Goal: Check status: Check status

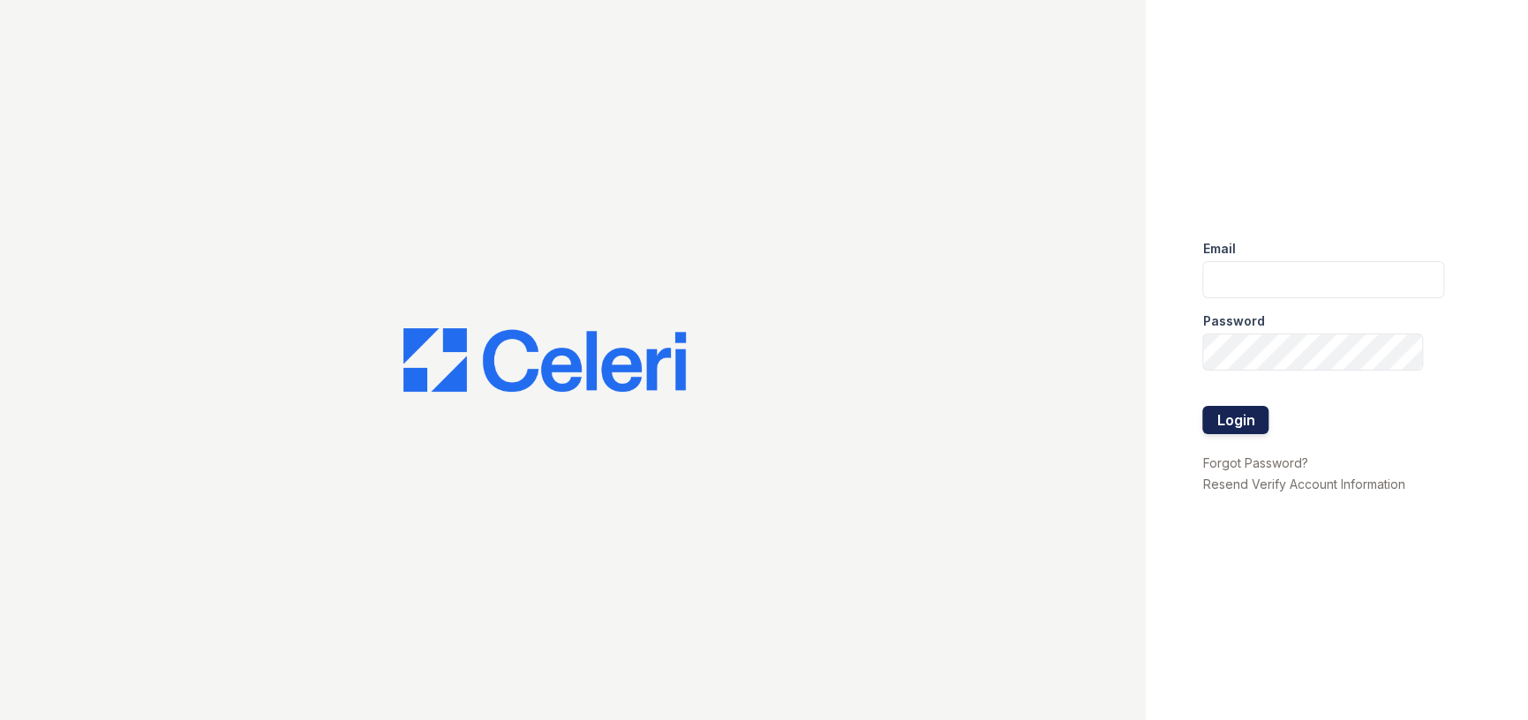
type input "[EMAIL_ADDRESS][DOMAIN_NAME]"
click at [1244, 421] on button "Login" at bounding box center [1235, 420] width 66 height 28
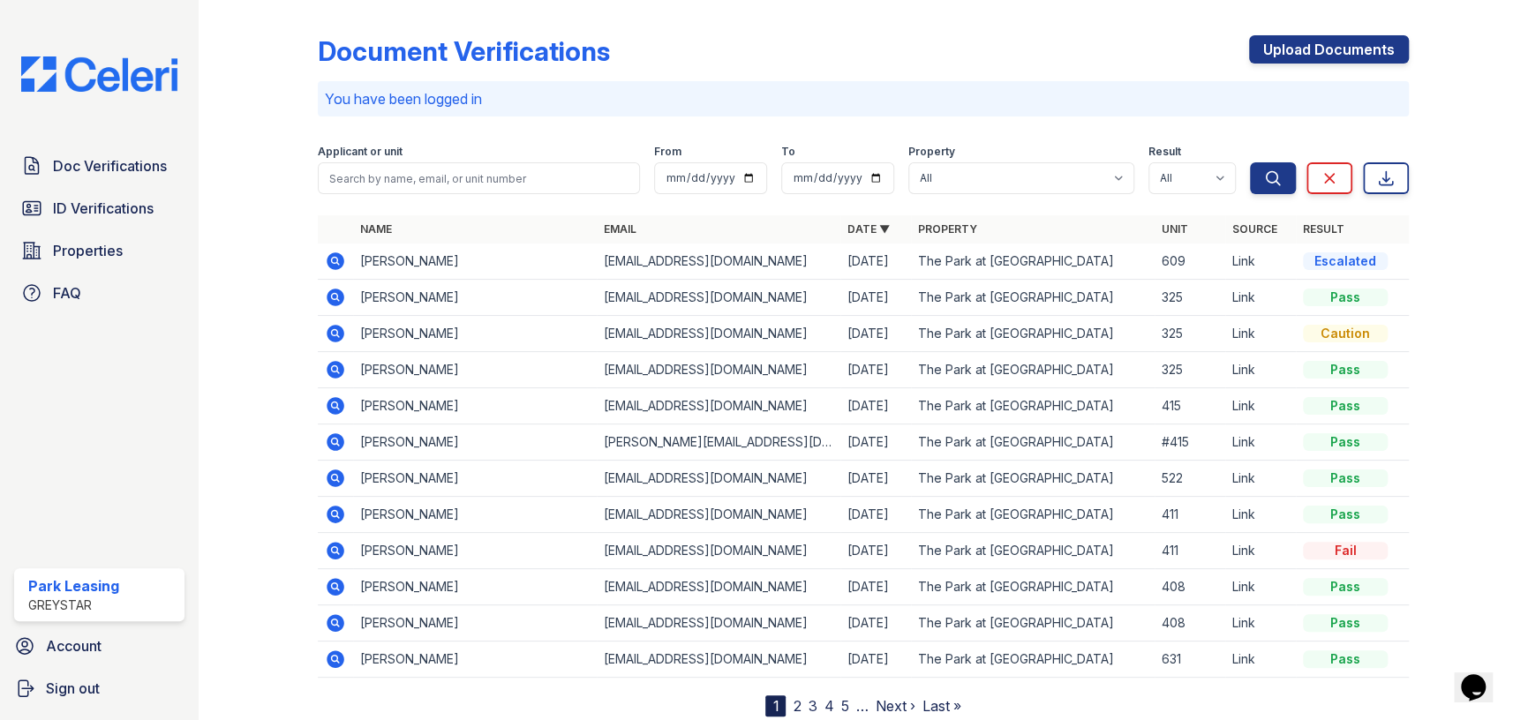
click at [335, 262] on icon at bounding box center [335, 261] width 21 height 21
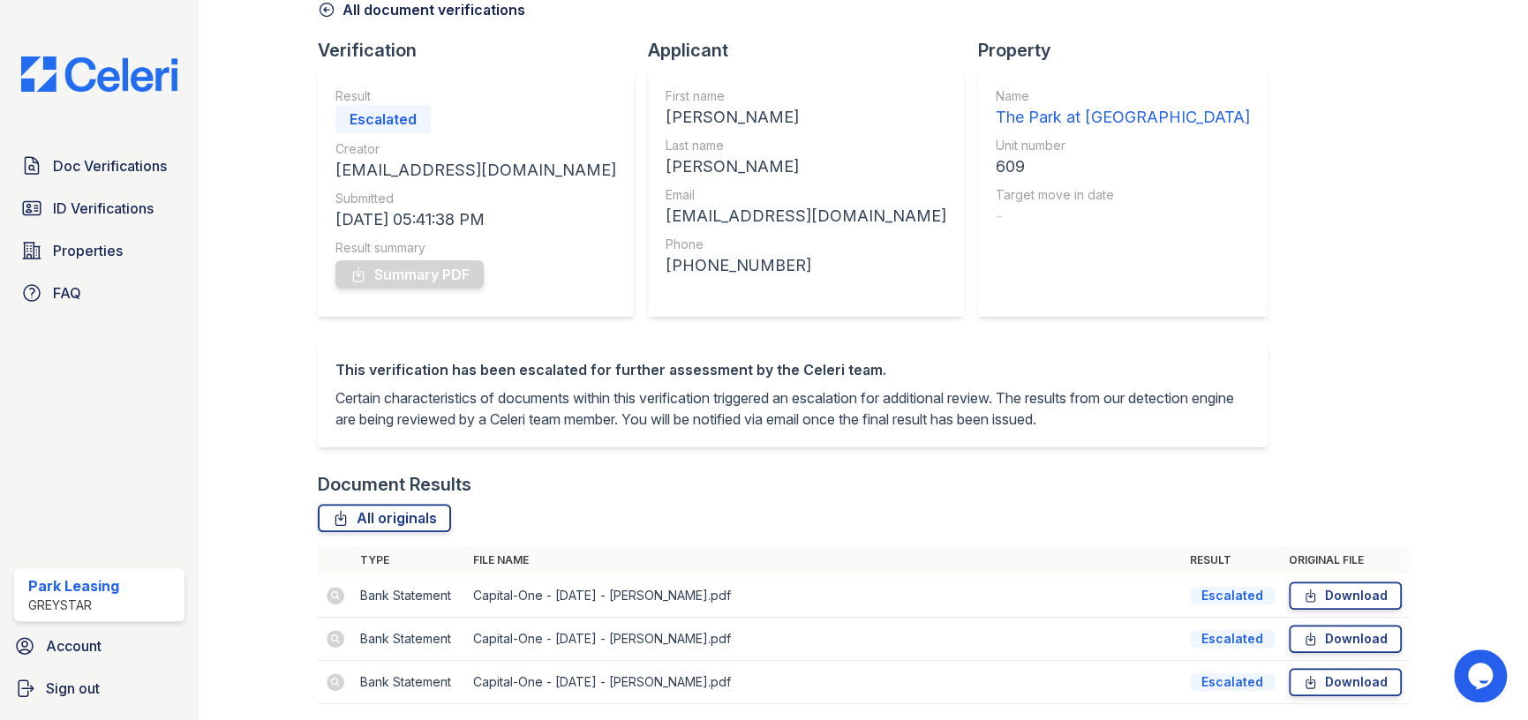
scroll to position [175, 0]
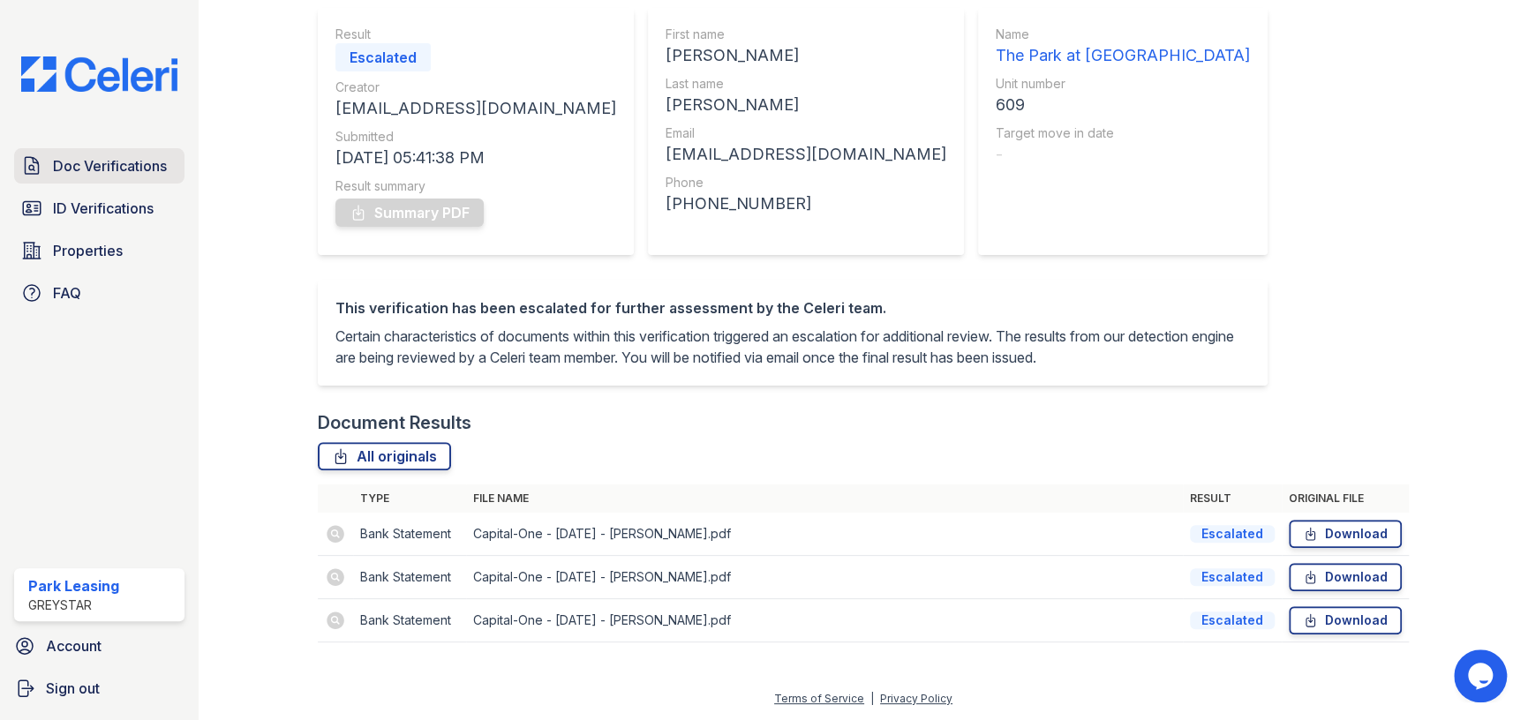
click at [155, 170] on span "Doc Verifications" at bounding box center [110, 165] width 114 height 21
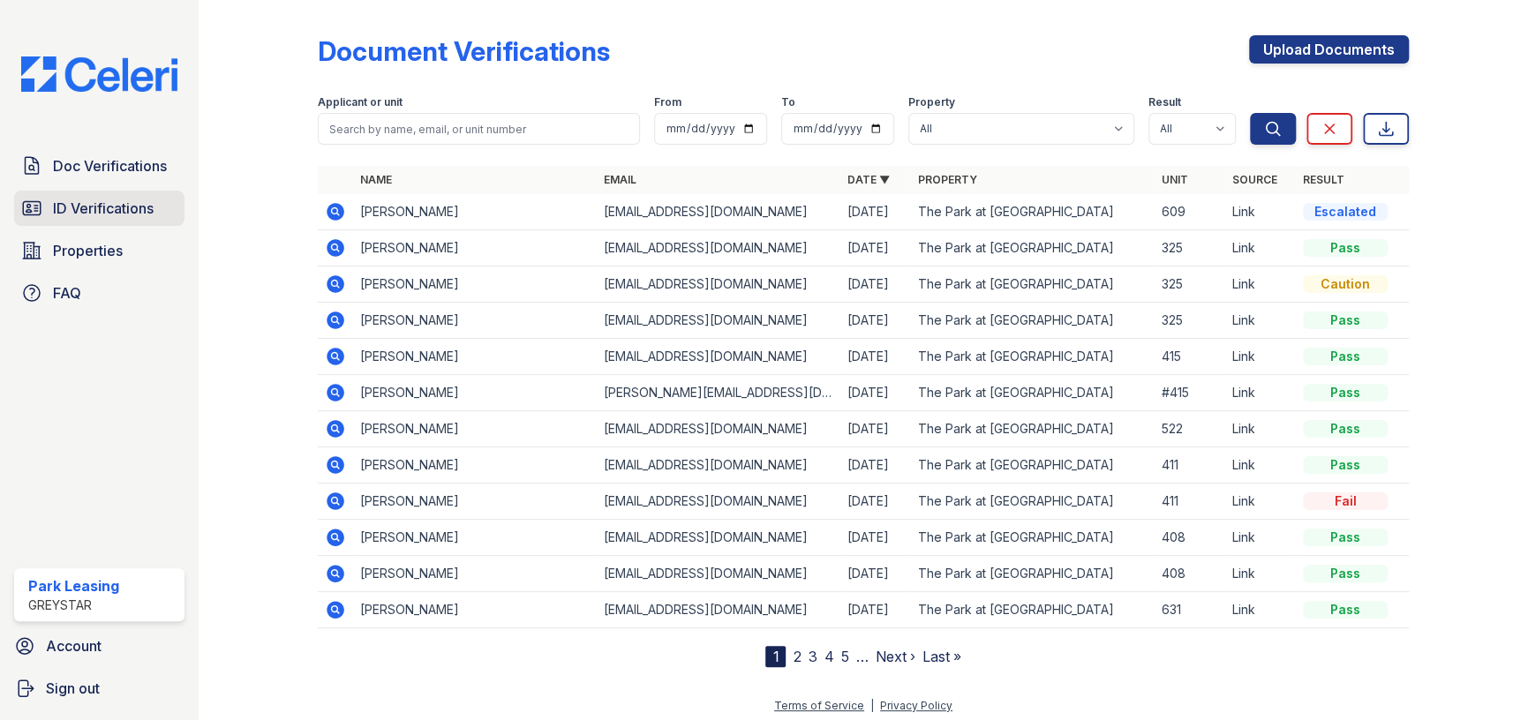
click at [118, 207] on span "ID Verifications" at bounding box center [103, 208] width 101 height 21
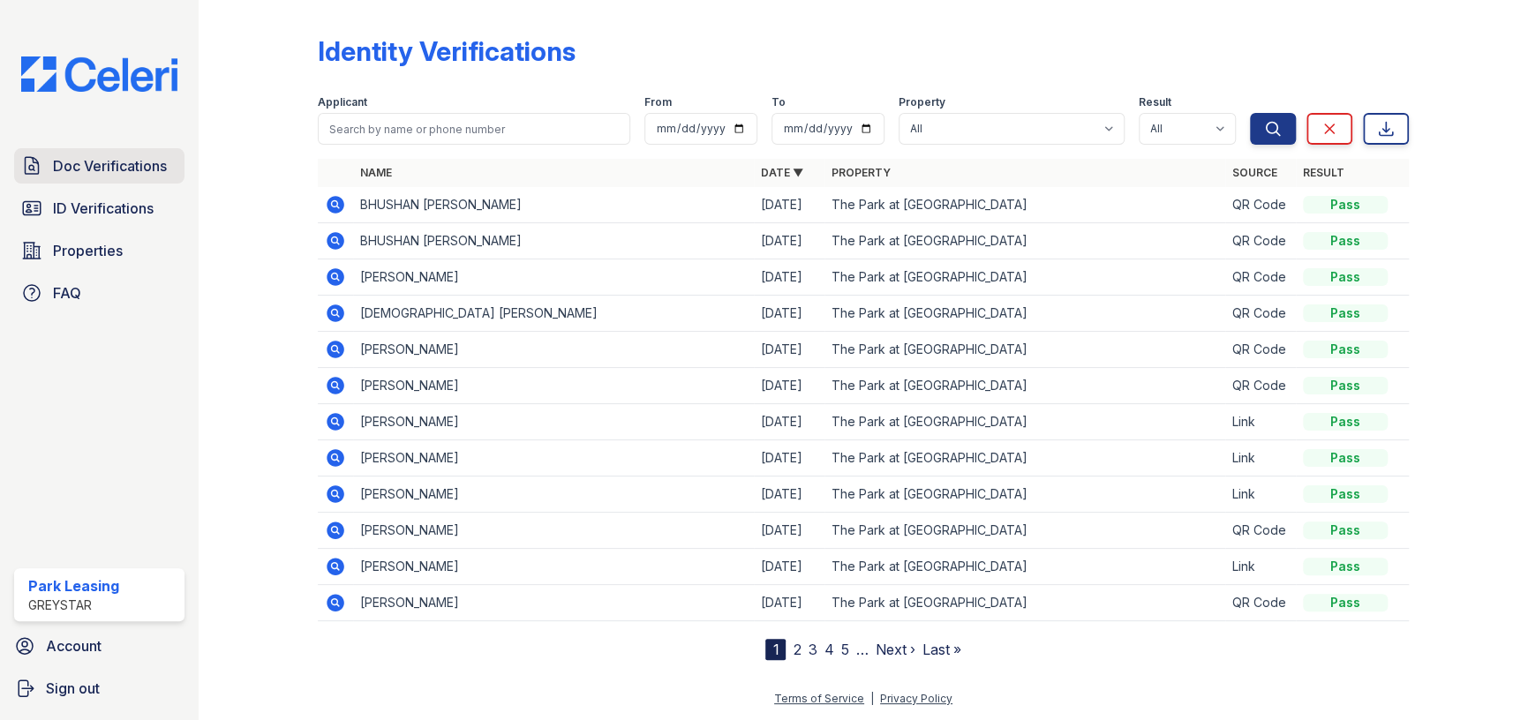
click at [124, 169] on span "Doc Verifications" at bounding box center [110, 165] width 114 height 21
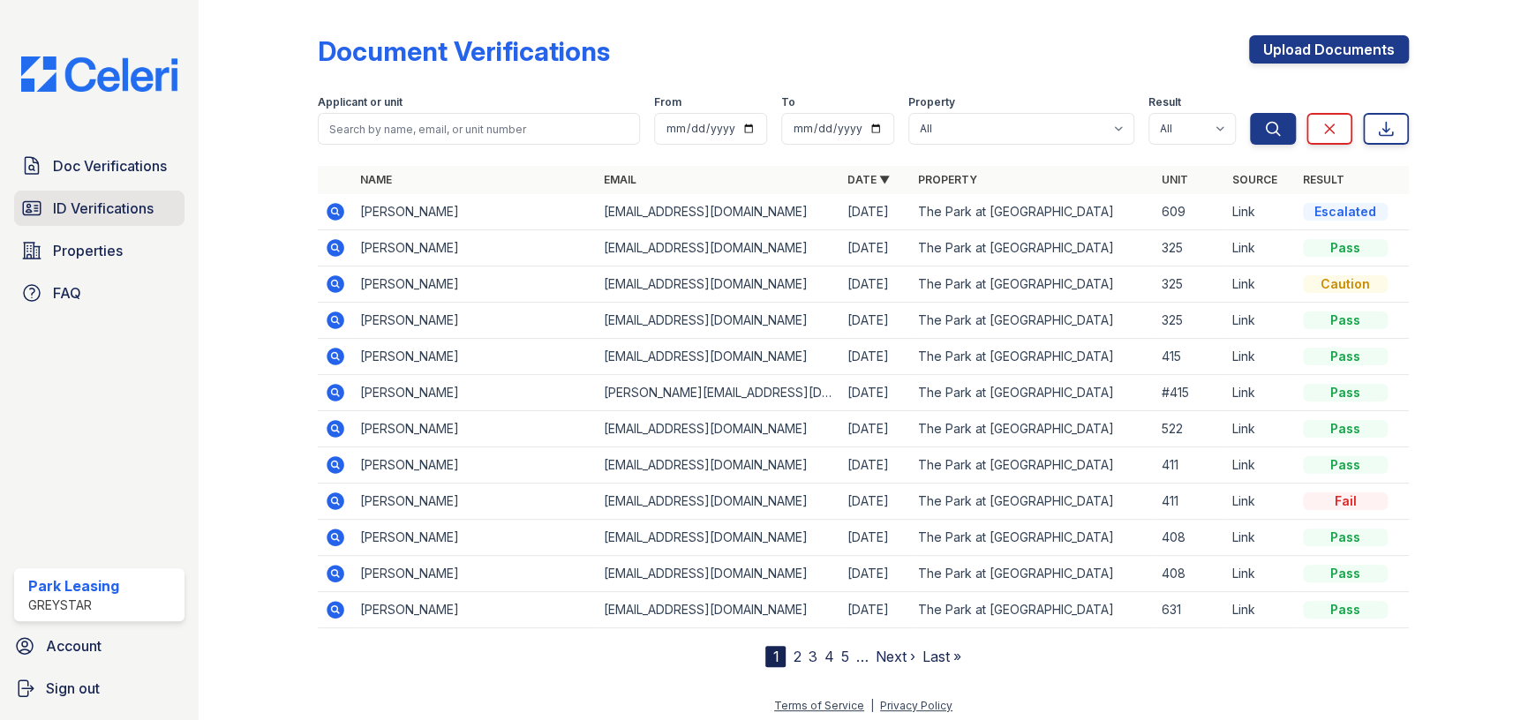
click at [131, 211] on span "ID Verifications" at bounding box center [103, 208] width 101 height 21
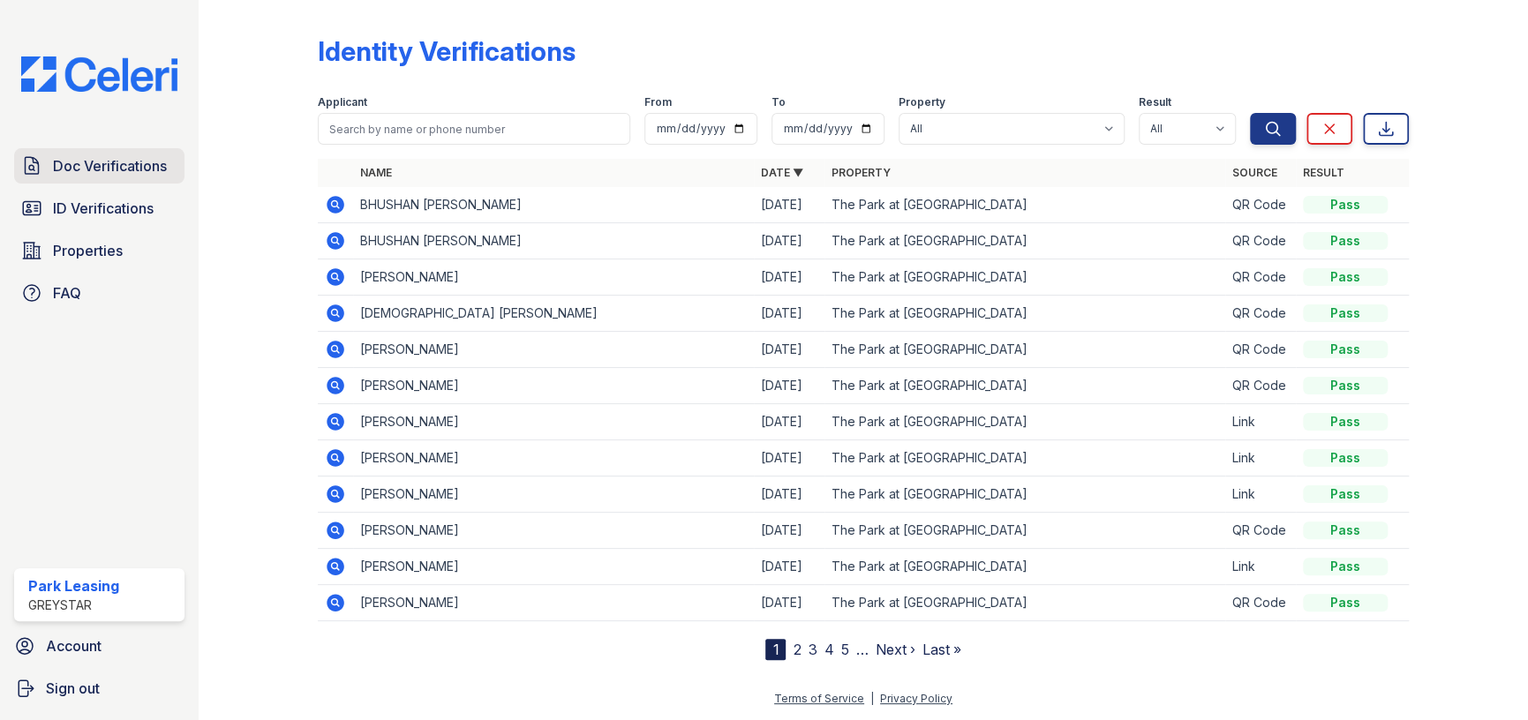
click at [124, 176] on link "Doc Verifications" at bounding box center [99, 165] width 170 height 35
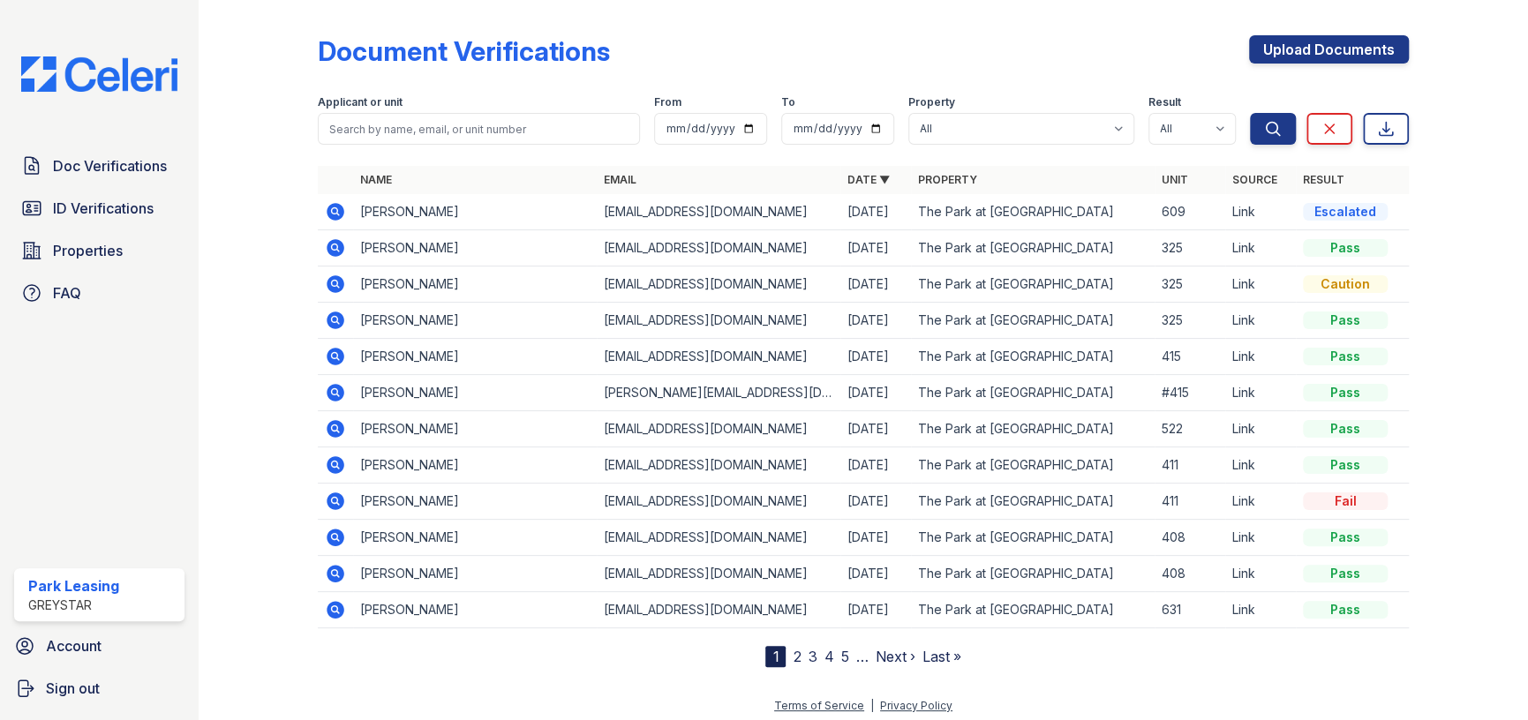
click at [331, 215] on icon at bounding box center [336, 212] width 18 height 18
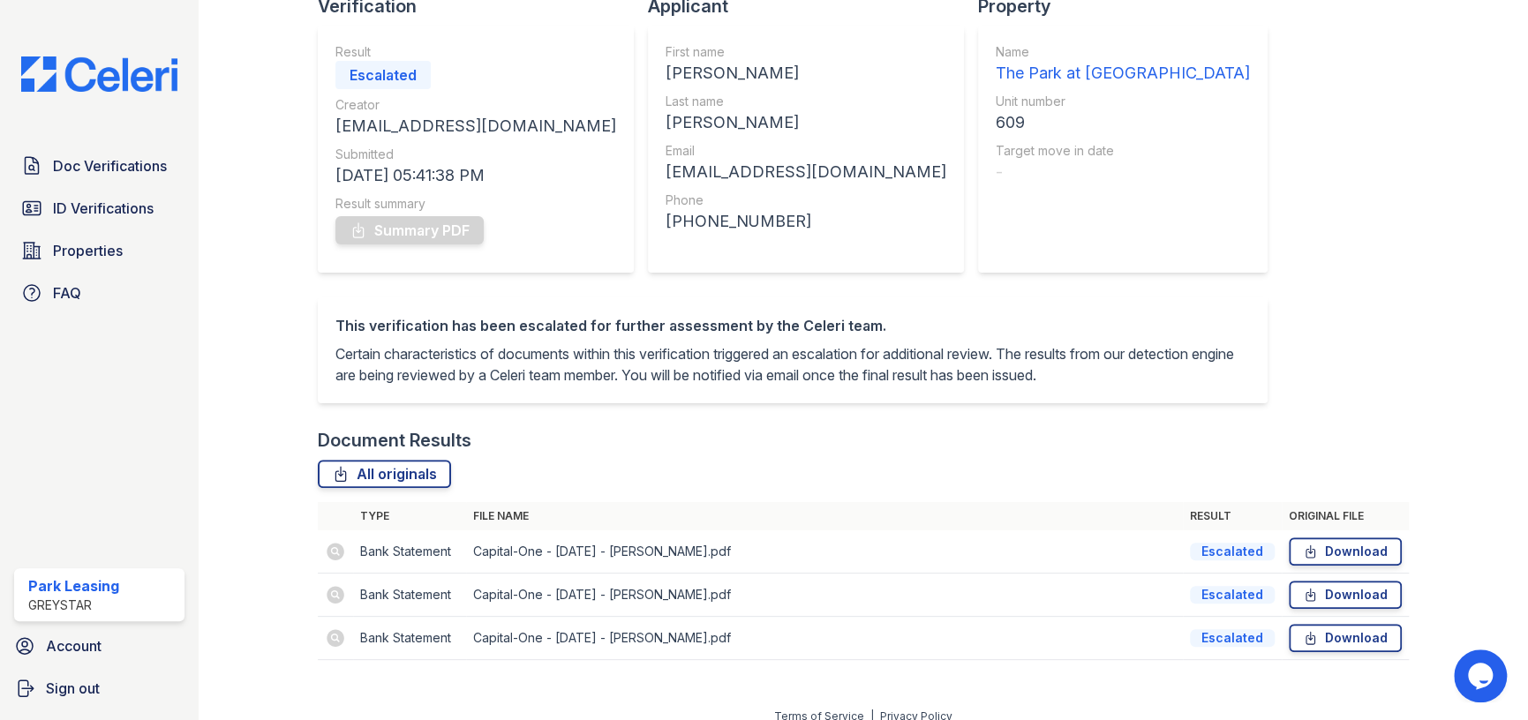
scroll to position [175, 0]
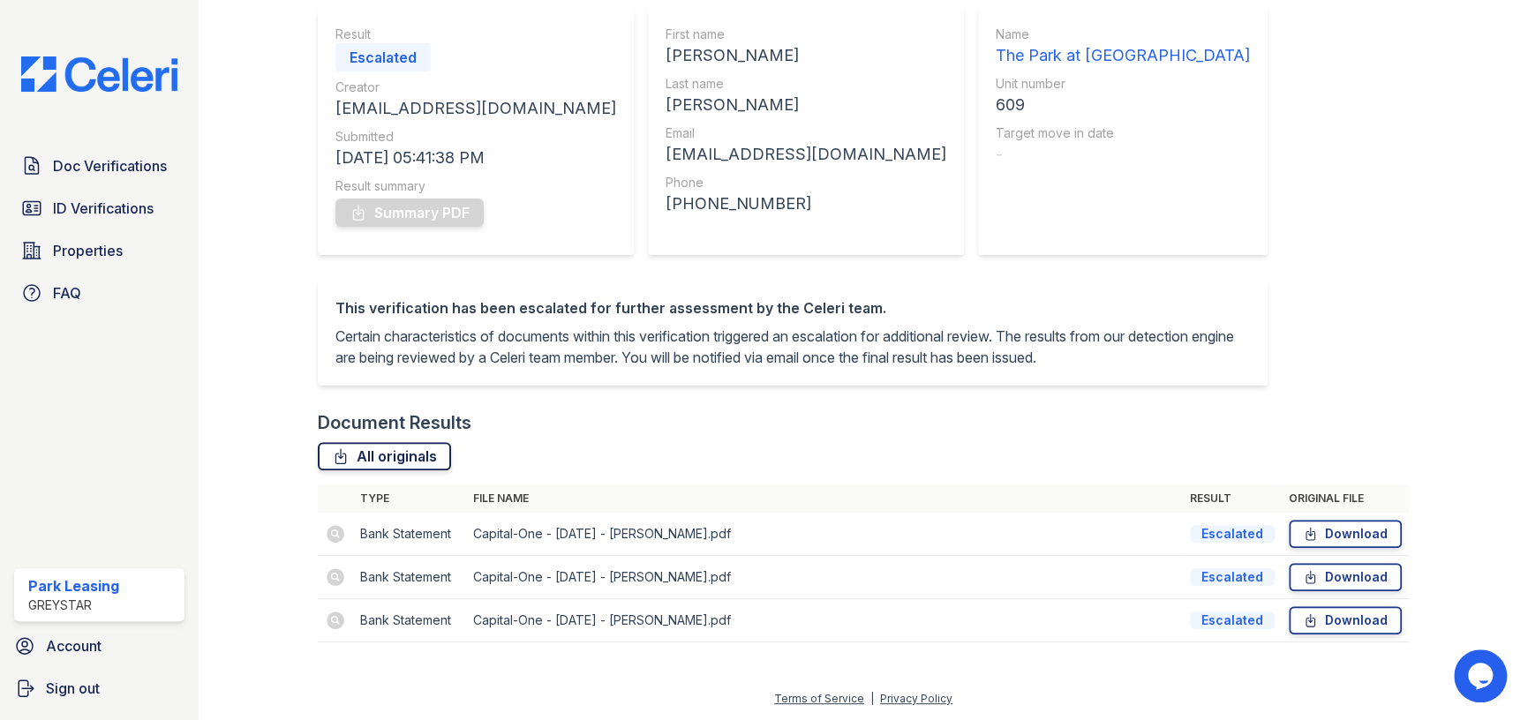
click at [370, 463] on link "All originals" at bounding box center [384, 456] width 133 height 28
click at [128, 213] on span "ID Verifications" at bounding box center [103, 208] width 101 height 21
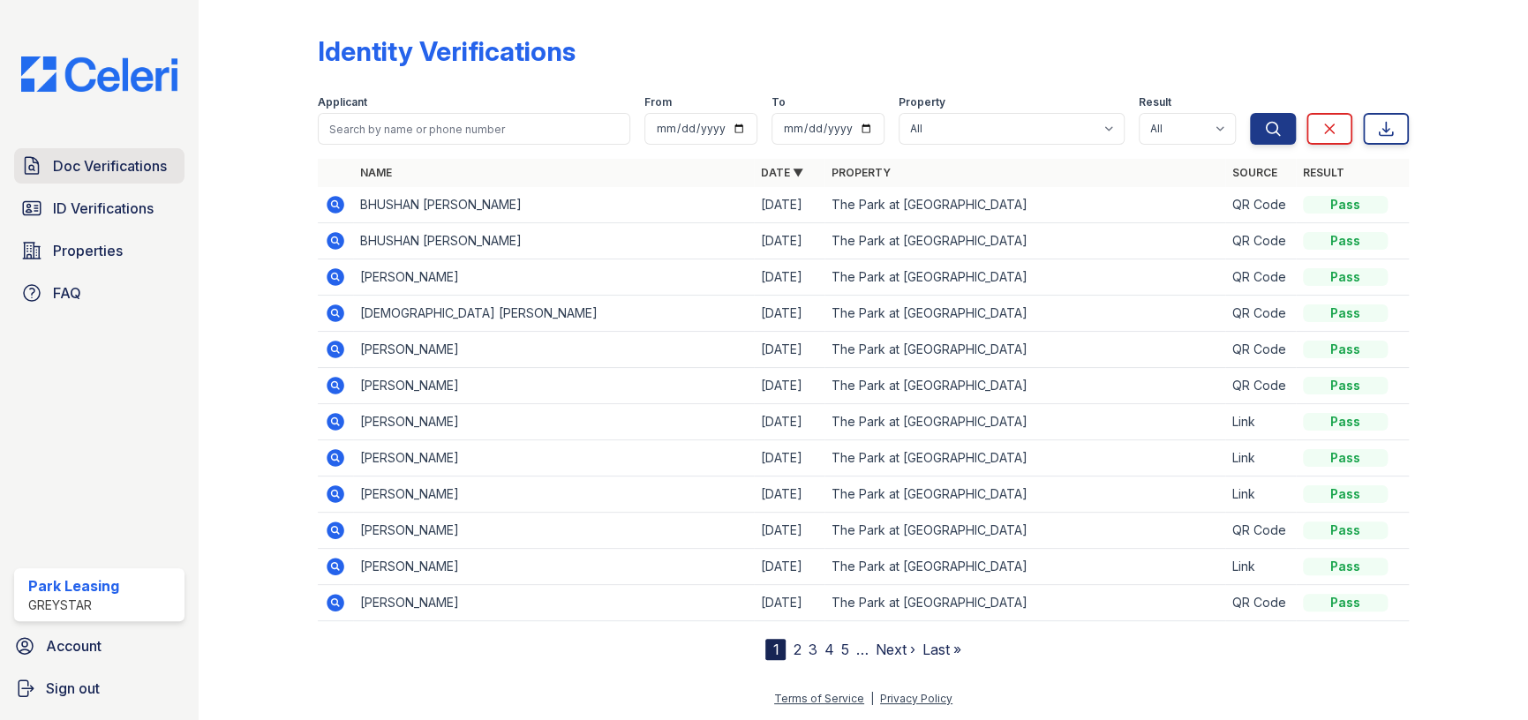
click at [144, 182] on link "Doc Verifications" at bounding box center [99, 165] width 170 height 35
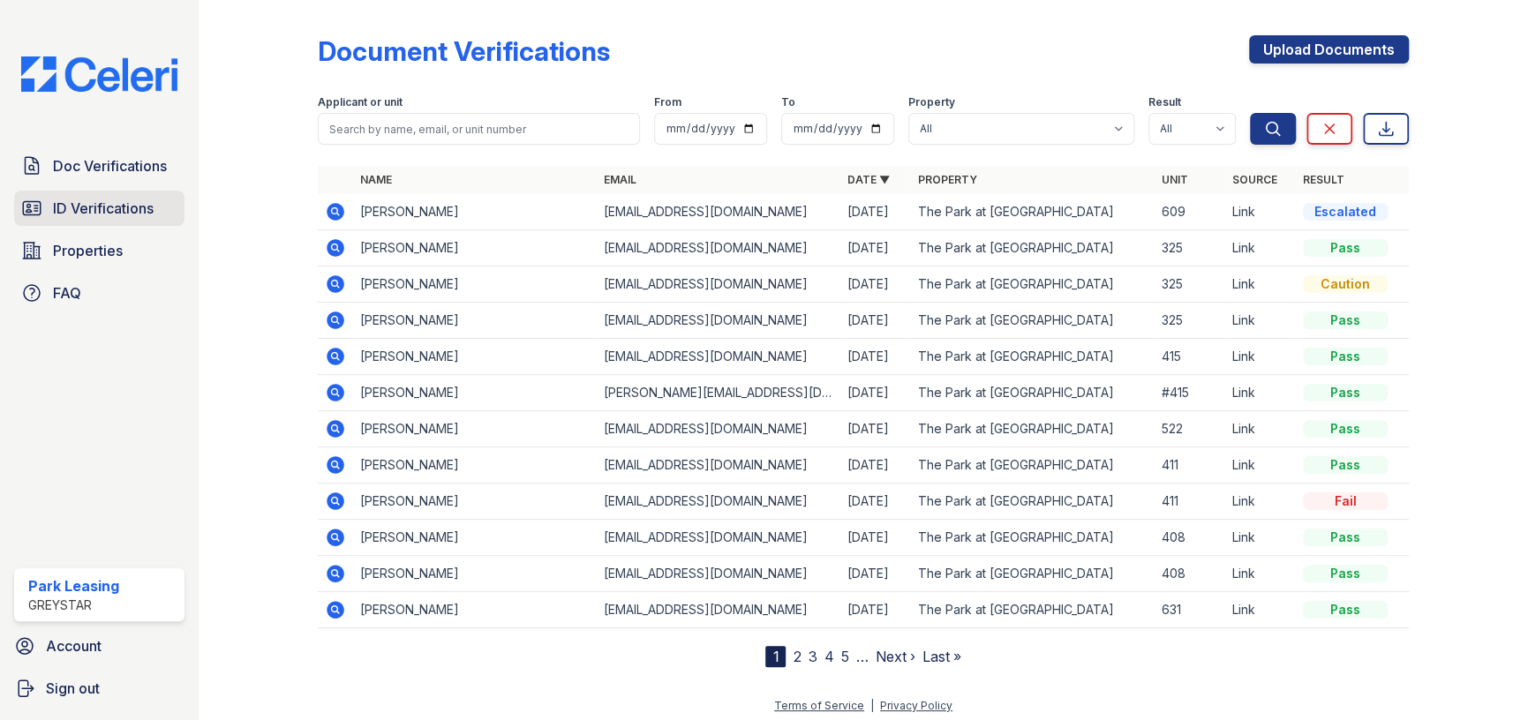
click at [76, 206] on span "ID Verifications" at bounding box center [103, 208] width 101 height 21
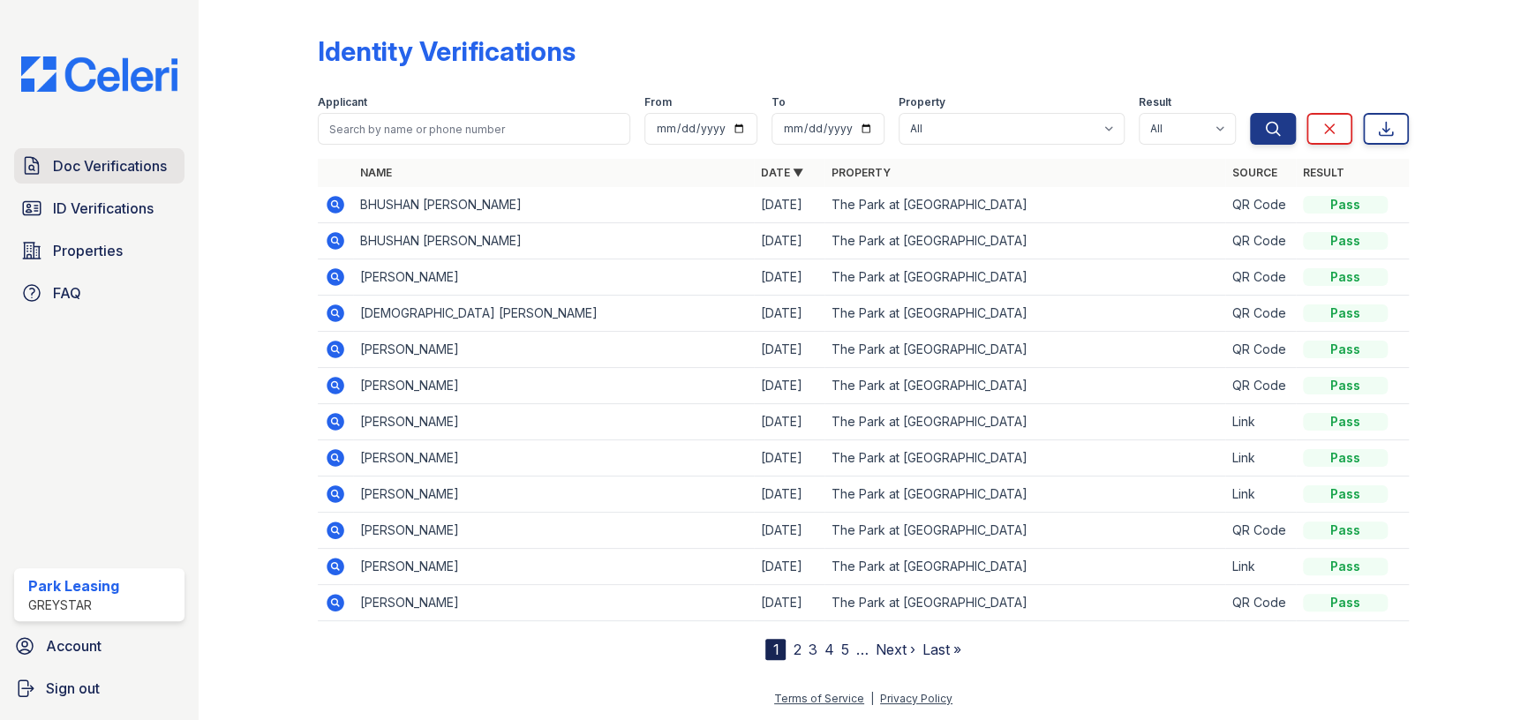
click at [151, 166] on span "Doc Verifications" at bounding box center [110, 165] width 114 height 21
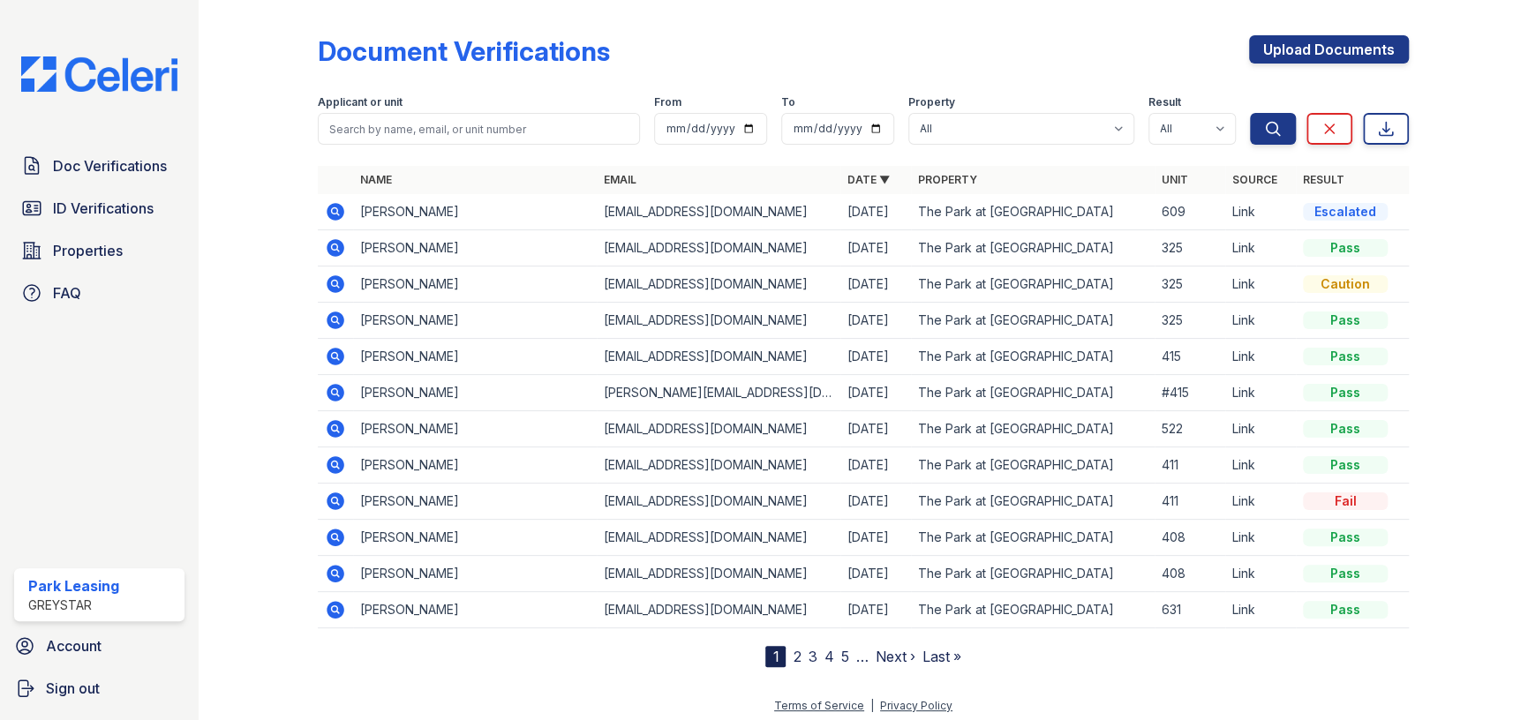
click at [333, 209] on icon at bounding box center [334, 210] width 4 height 4
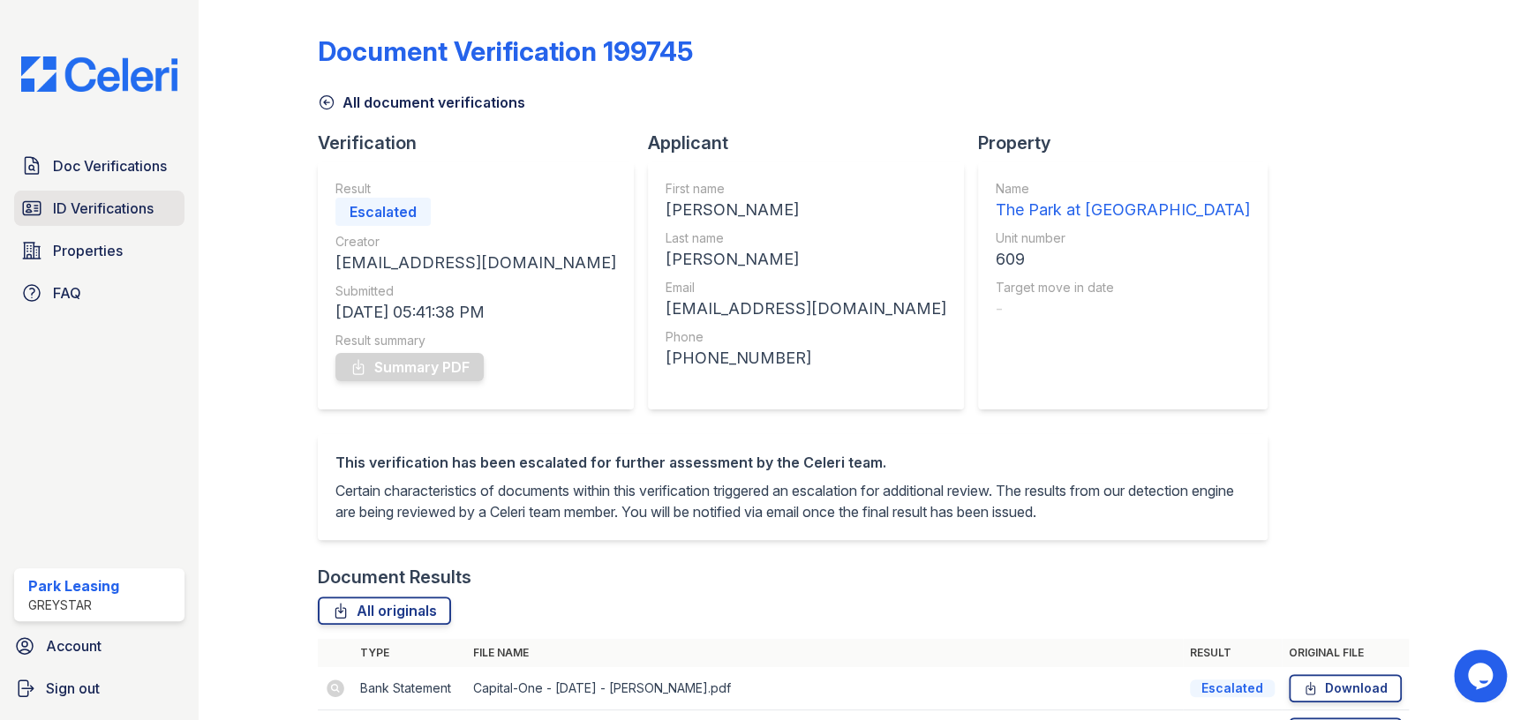
click at [133, 204] on span "ID Verifications" at bounding box center [103, 208] width 101 height 21
